Goal: Check status: Check status

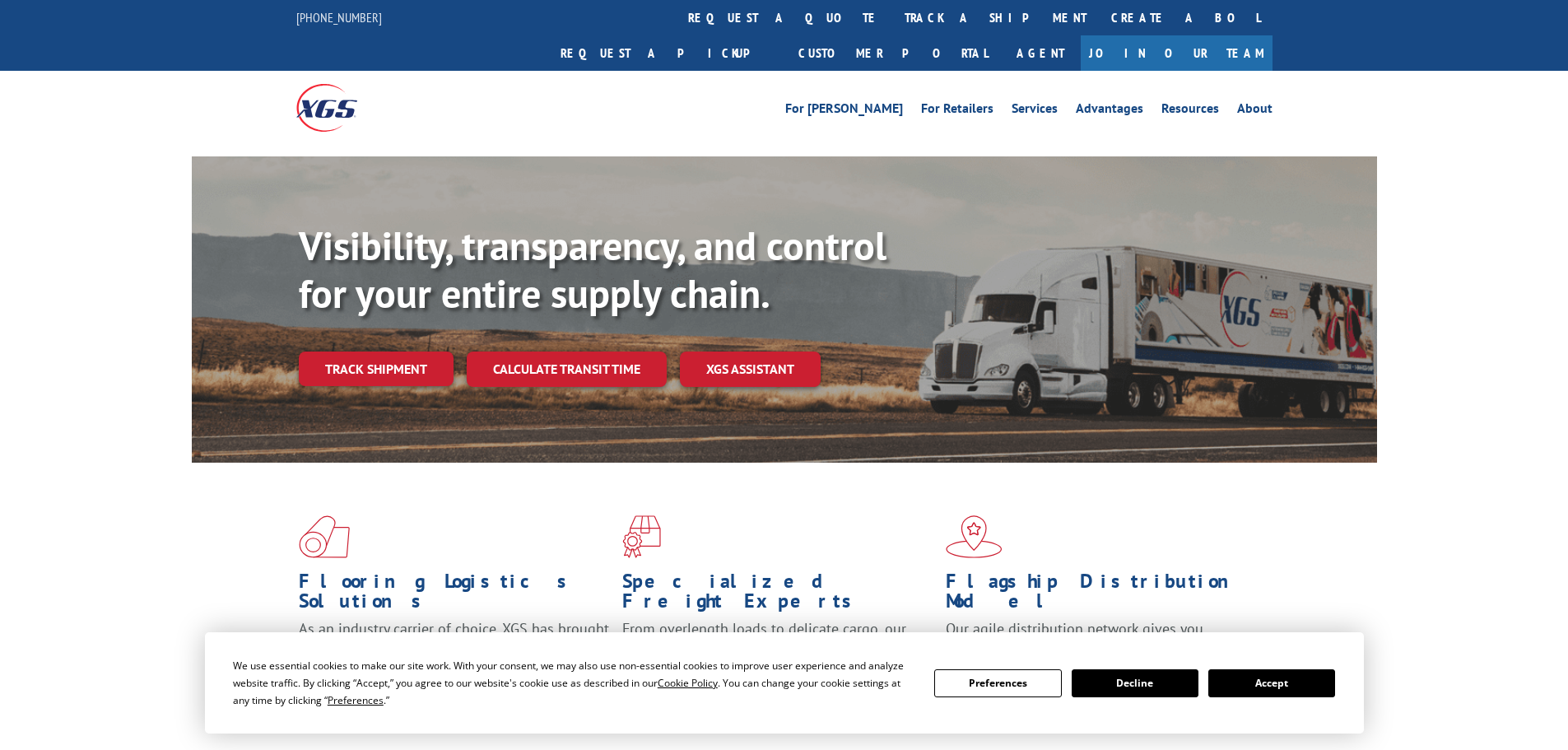
drag, startPoint x: 741, startPoint y: 17, endPoint x: 738, endPoint y: 42, distance: 25.2
click at [893, 17] on link "track a shipment" at bounding box center [996, 17] width 206 height 35
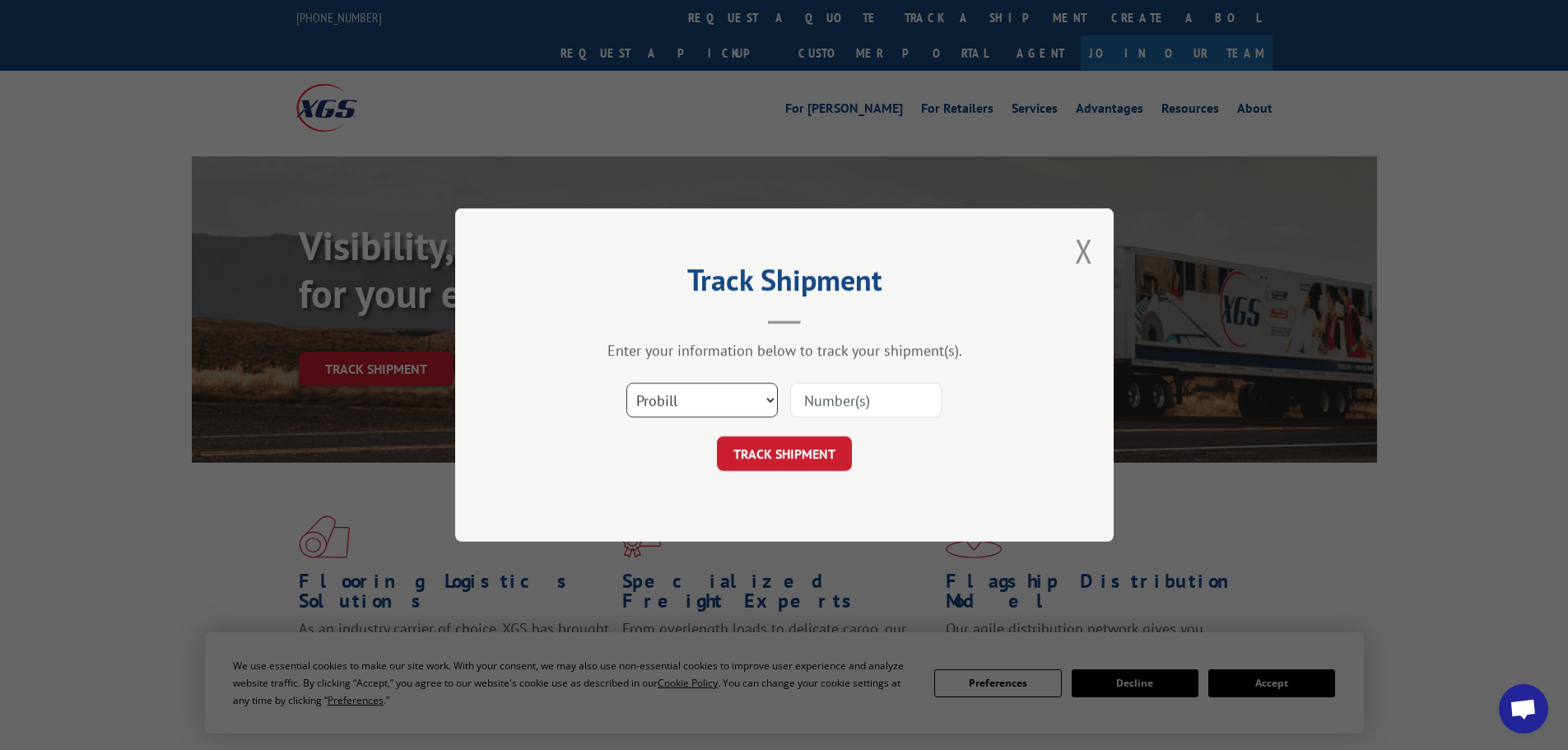
click at [771, 400] on select "Select category... Probill BOL PO" at bounding box center [702, 400] width 151 height 34
select select "bol"
click at [626, 383] on select "Select category... Probill BOL PO" at bounding box center [702, 400] width 151 height 34
drag, startPoint x: 833, startPoint y: 402, endPoint x: 840, endPoint y: 397, distance: 8.6
click at [833, 402] on input at bounding box center [866, 400] width 151 height 34
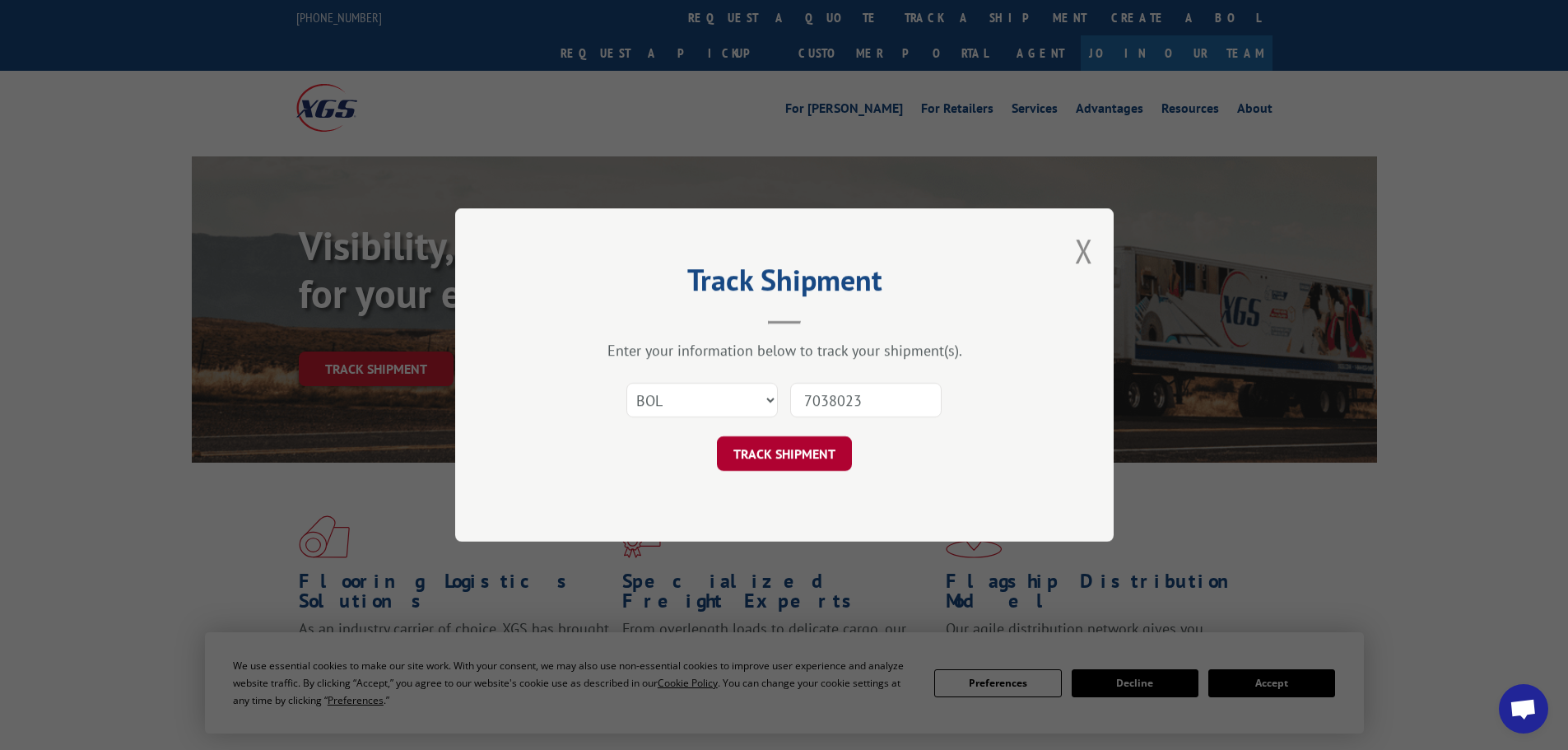
type input "7038023"
click at [789, 449] on button "TRACK SHIPMENT" at bounding box center [784, 453] width 135 height 34
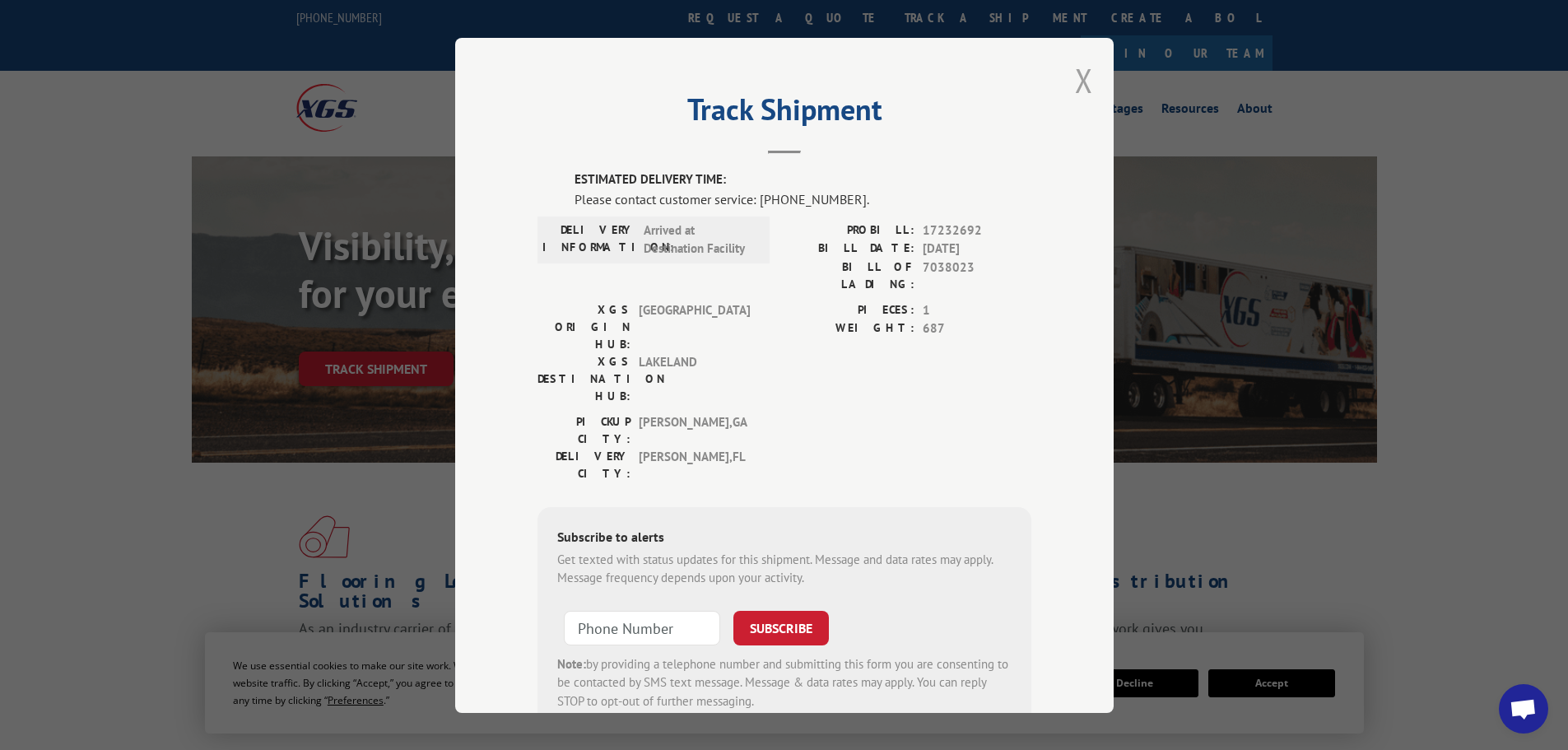
click at [1079, 77] on button "Close modal" at bounding box center [1084, 80] width 18 height 44
